Goal: Task Accomplishment & Management: Complete application form

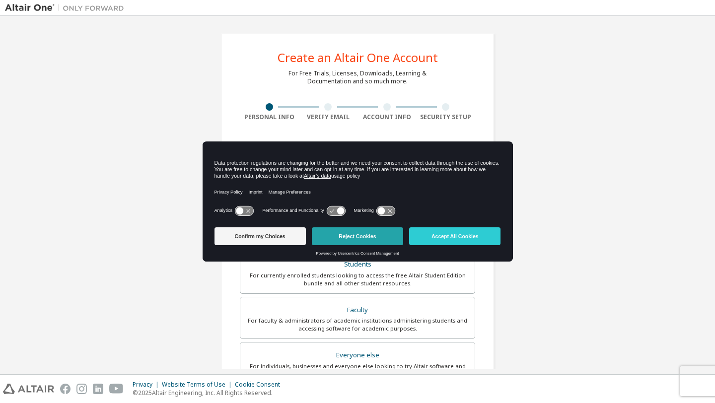
click at [372, 240] on button "Reject Cookies" at bounding box center [357, 236] width 91 height 18
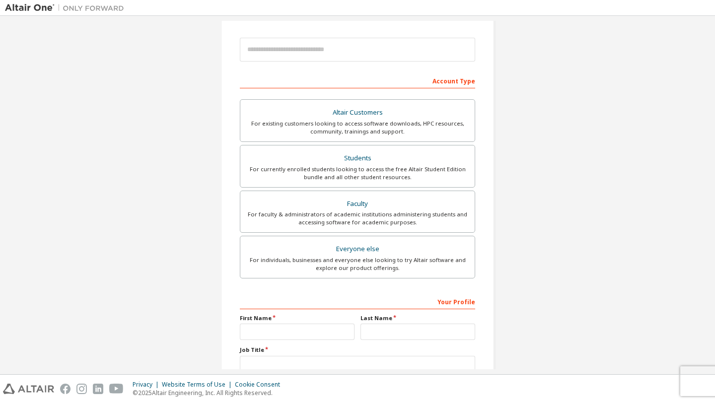
scroll to position [103, 0]
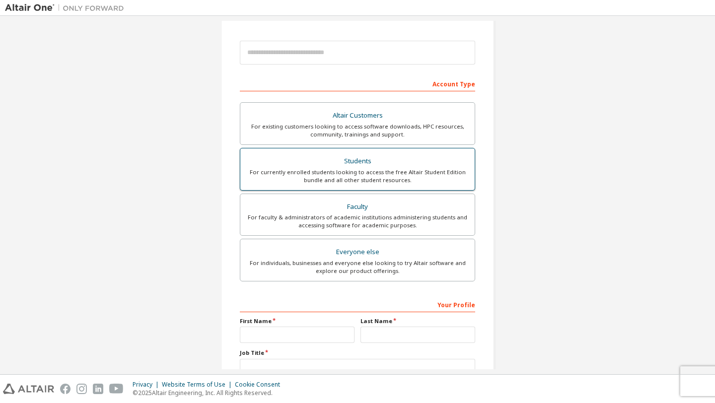
click at [384, 163] on div "Students" at bounding box center [357, 161] width 222 height 14
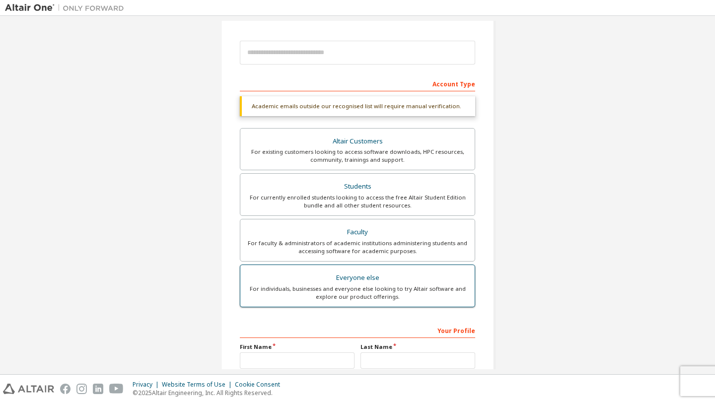
scroll to position [203, 0]
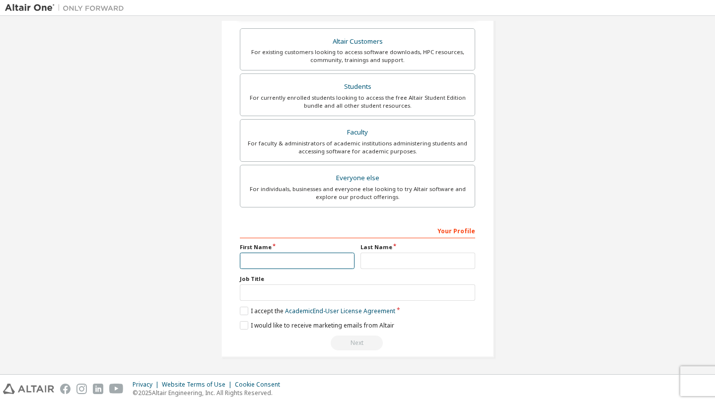
click at [281, 257] on input "text" at bounding box center [297, 261] width 115 height 16
type input "*****"
type input "**********"
type input "********"
click at [242, 313] on label "I accept the Academic End-User License Agreement" at bounding box center [317, 311] width 155 height 8
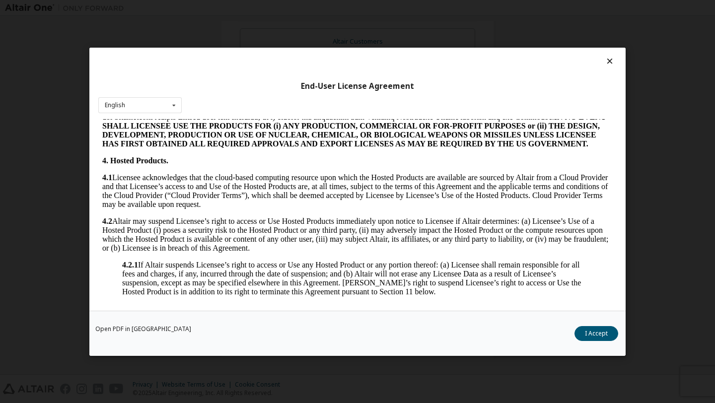
scroll to position [941, 0]
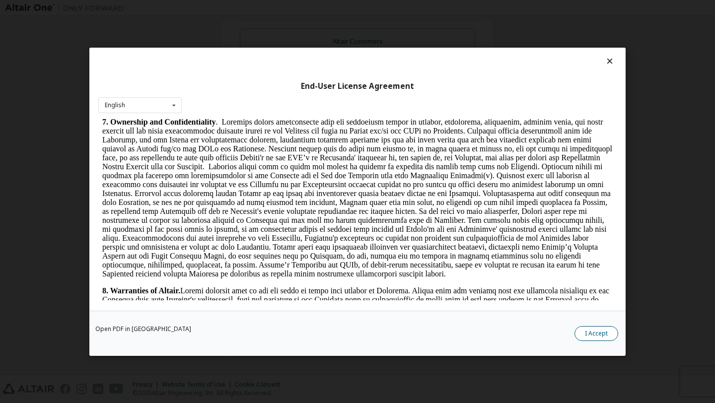
click at [601, 336] on button "I Accept" at bounding box center [596, 333] width 44 height 15
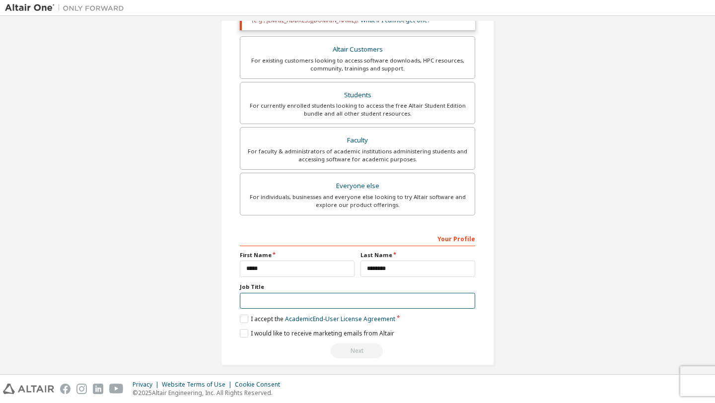
click at [398, 301] on input "text" at bounding box center [357, 301] width 235 height 16
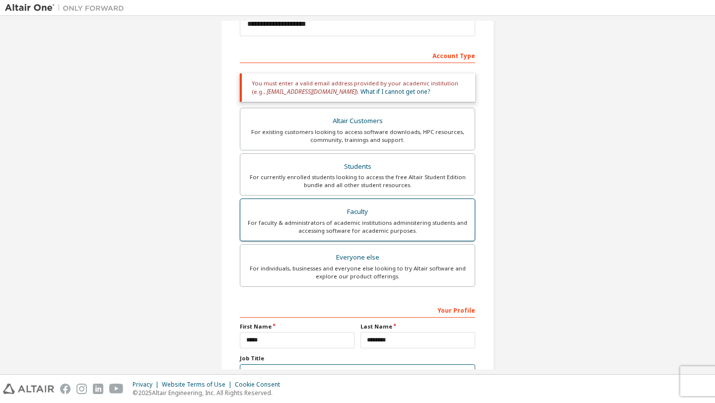
scroll to position [110, 0]
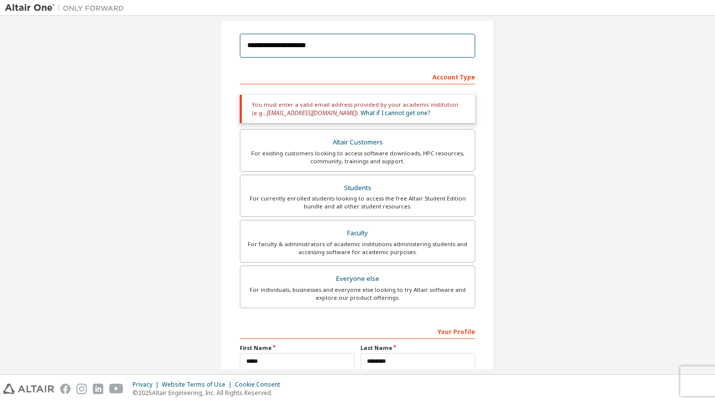
drag, startPoint x: 334, startPoint y: 51, endPoint x: 212, endPoint y: 47, distance: 122.2
click at [212, 47] on div "**********" at bounding box center [357, 191] width 297 height 560
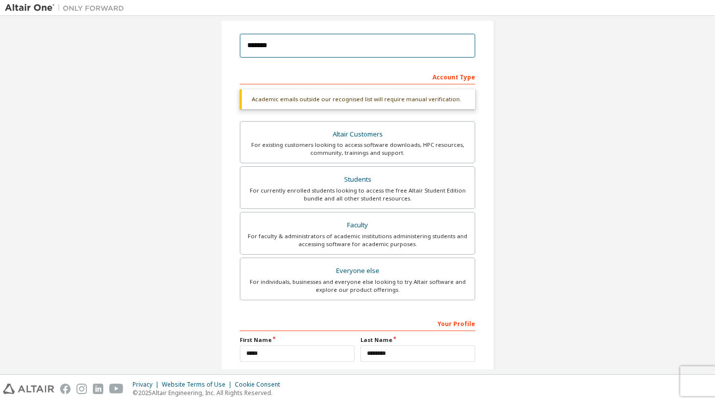
type input "**********"
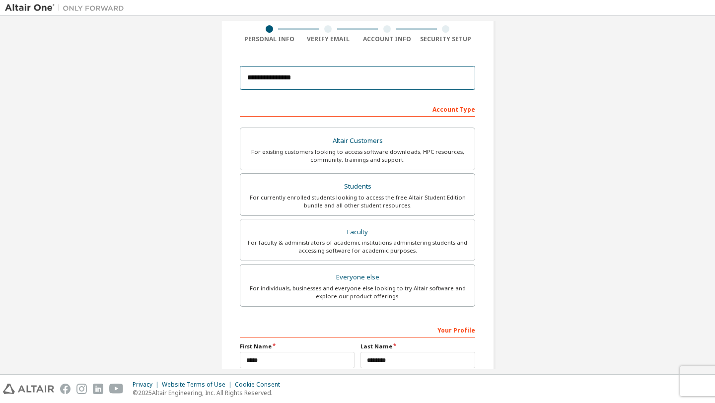
scroll to position [177, 0]
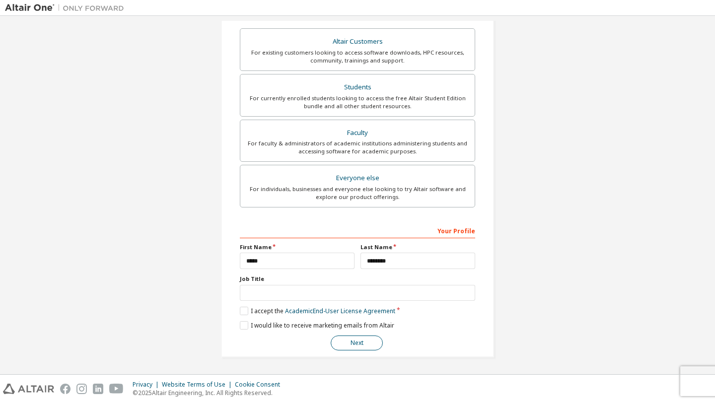
click at [360, 340] on button "Next" at bounding box center [357, 343] width 52 height 15
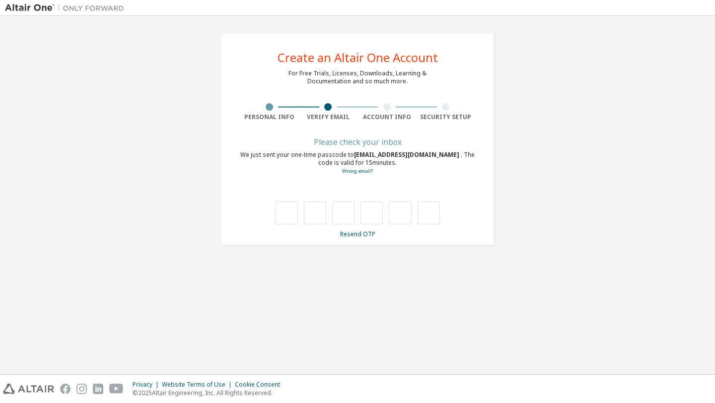
type input "*"
click at [324, 218] on input "*" at bounding box center [315, 213] width 22 height 23
click at [308, 209] on input "text" at bounding box center [315, 213] width 22 height 23
type input "*"
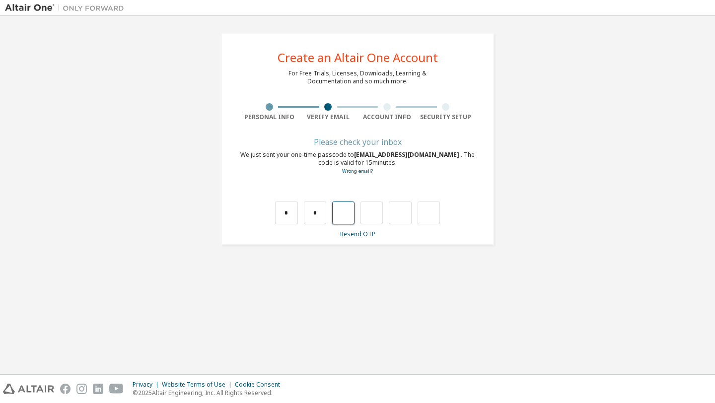
type input "*"
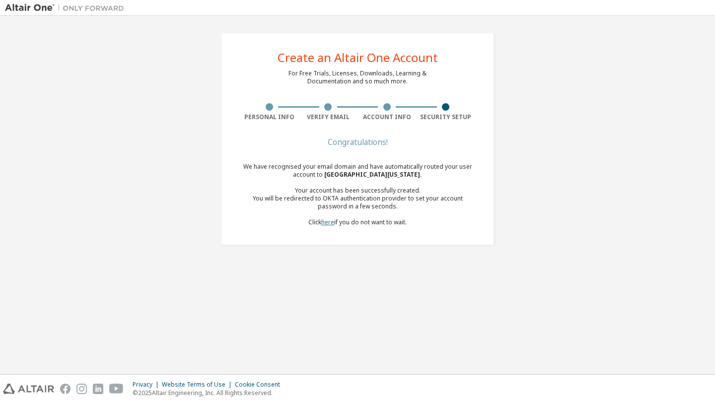
click at [327, 221] on link "here" at bounding box center [327, 222] width 13 height 8
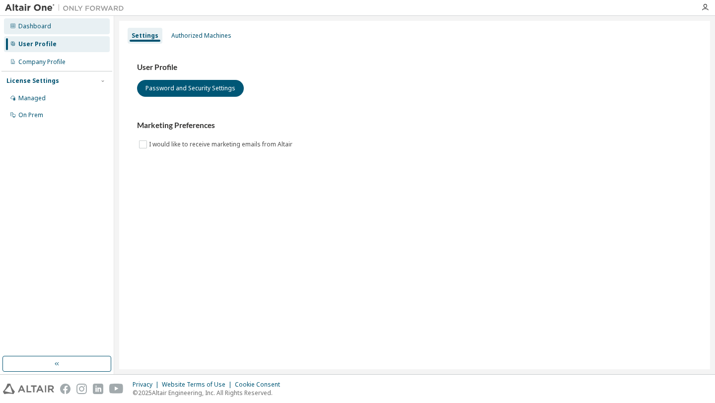
click at [36, 29] on div "Dashboard" at bounding box center [34, 26] width 33 height 8
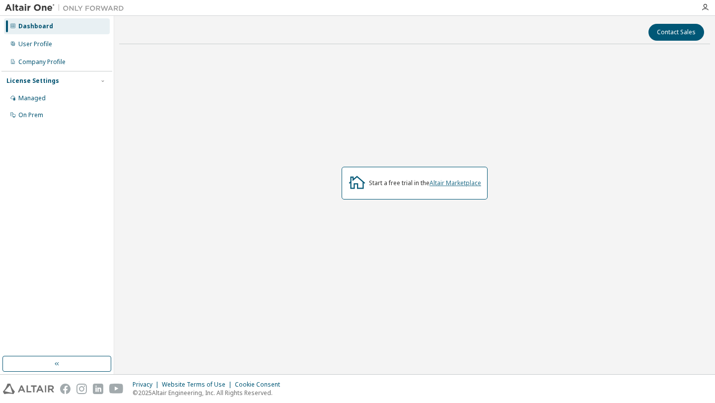
click at [455, 181] on link "Altair Marketplace" at bounding box center [456, 183] width 52 height 8
